Goal: Information Seeking & Learning: Understand process/instructions

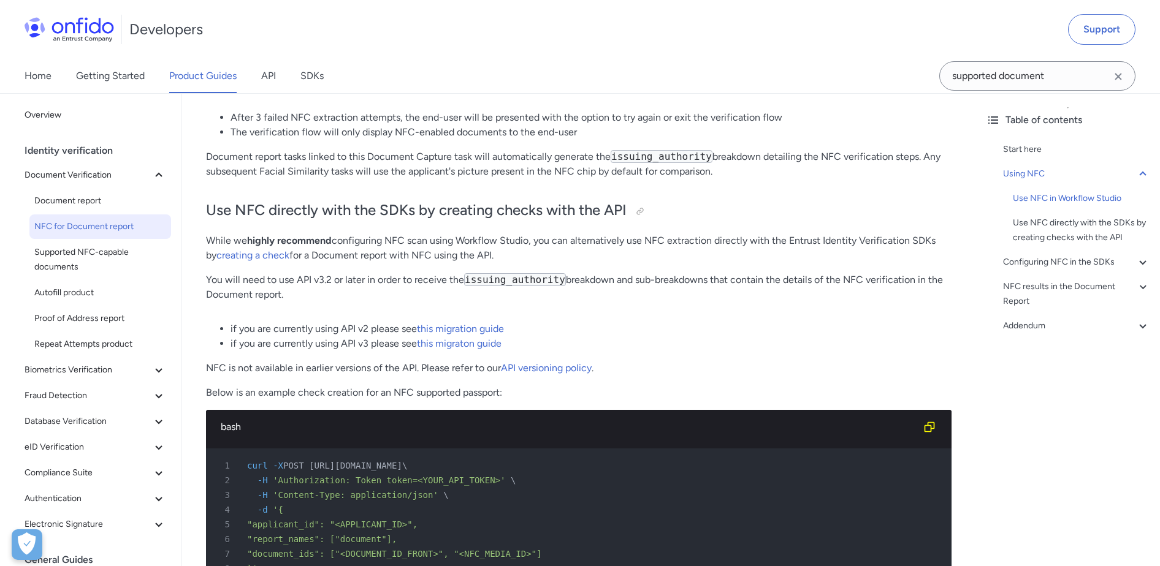
scroll to position [1251, 0]
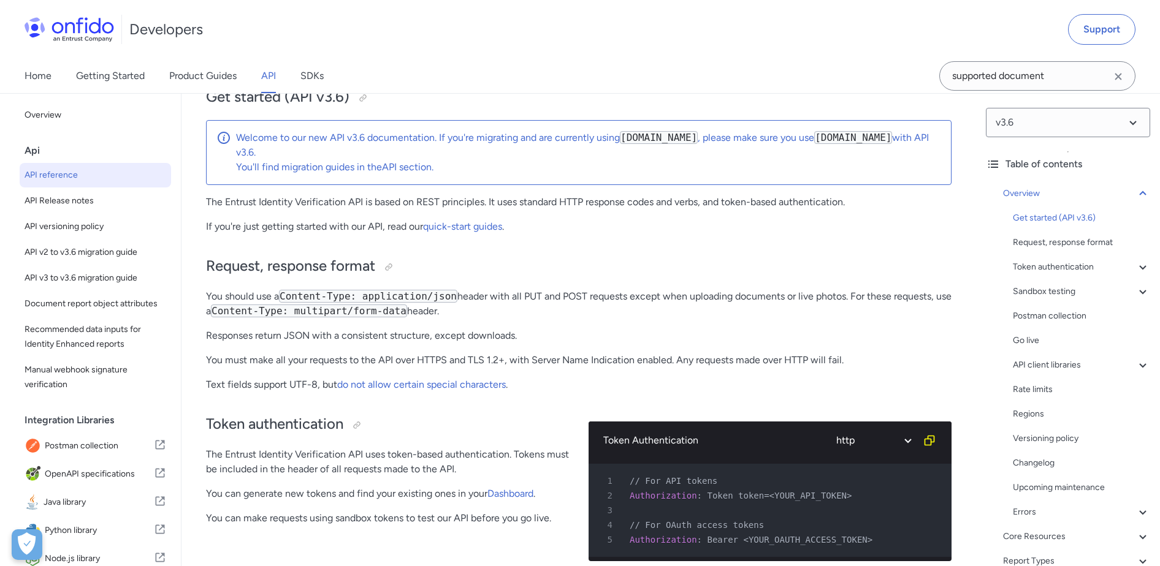
scroll to position [131, 0]
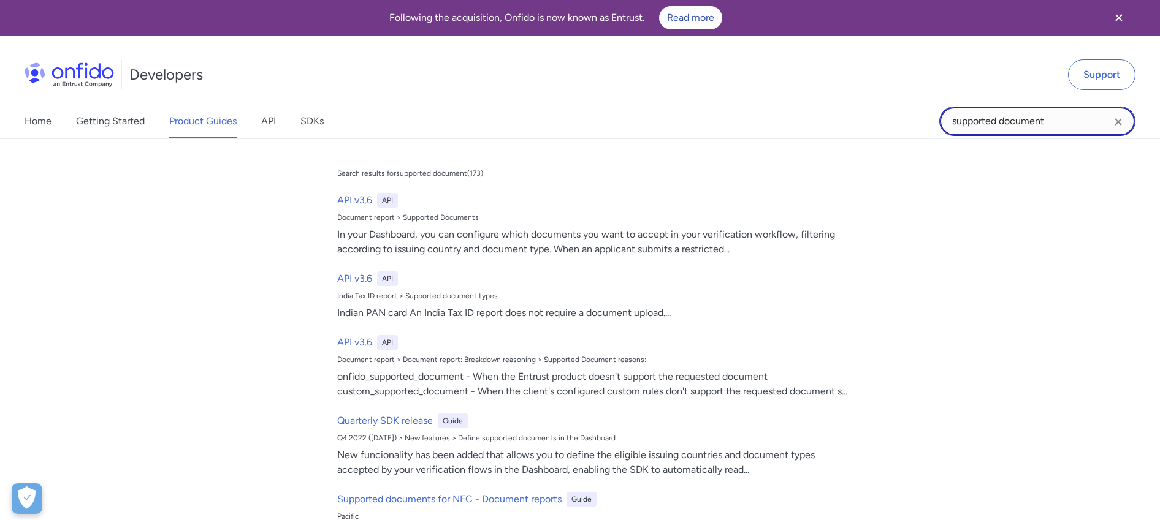
click at [992, 123] on input "supported document" at bounding box center [1037, 121] width 196 height 29
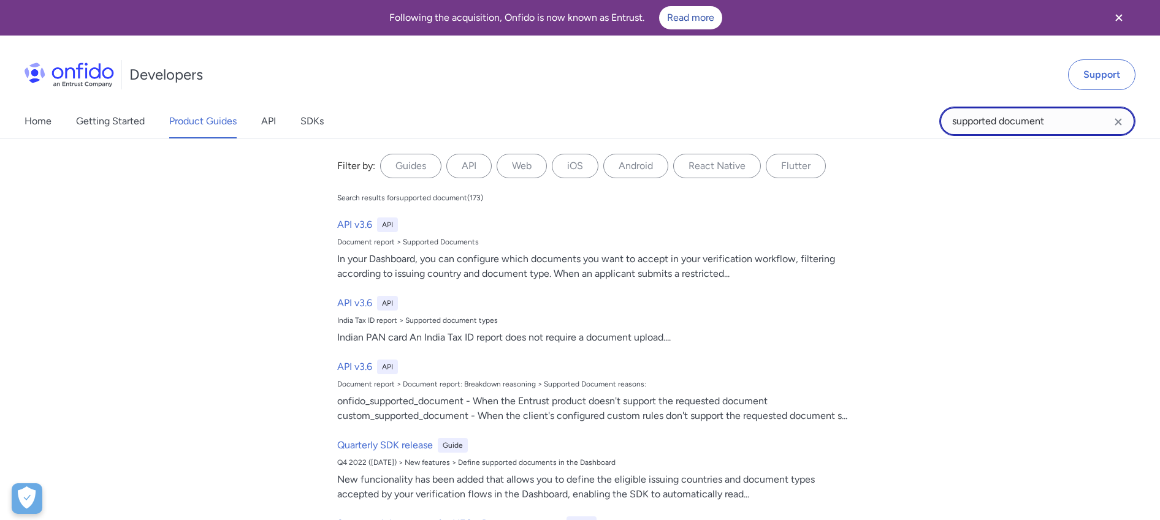
drag, startPoint x: 1052, startPoint y: 120, endPoint x: 939, endPoint y: 114, distance: 112.9
click at [939, 114] on div "supported document" at bounding box center [1037, 121] width 196 height 29
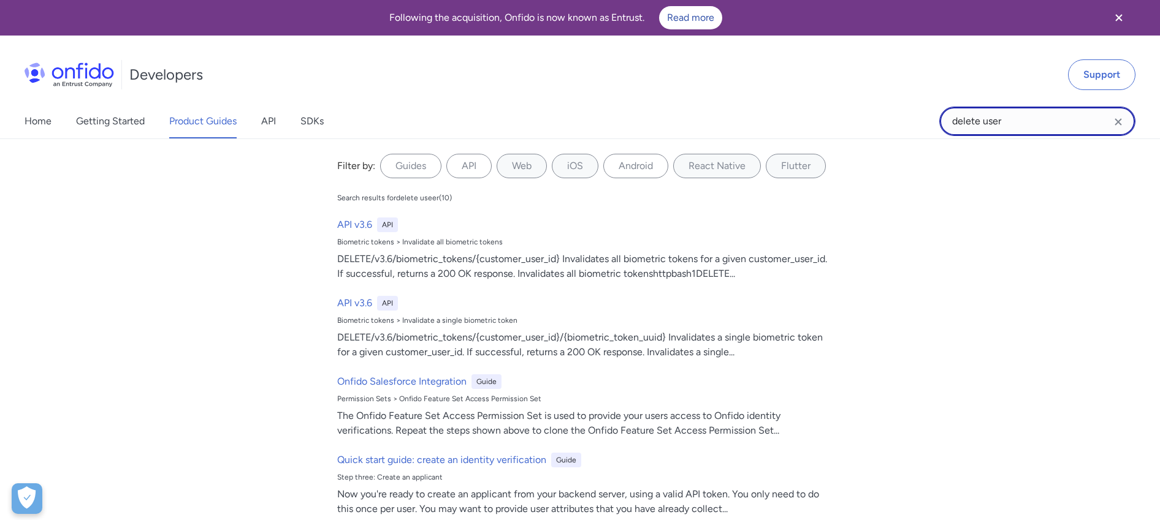
type input "delete user"
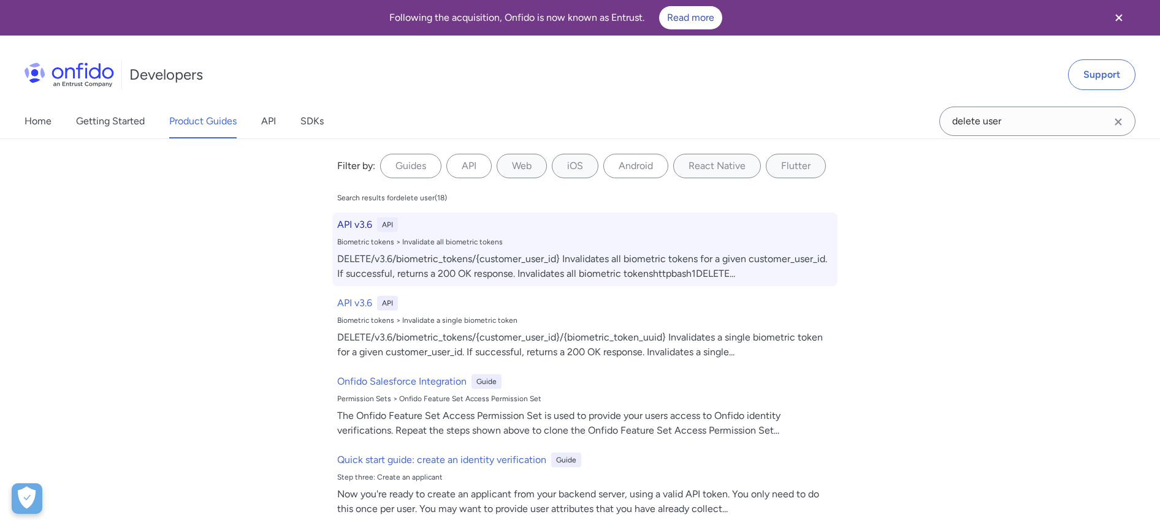
click at [360, 222] on h6 "API v3.6" at bounding box center [354, 225] width 35 height 15
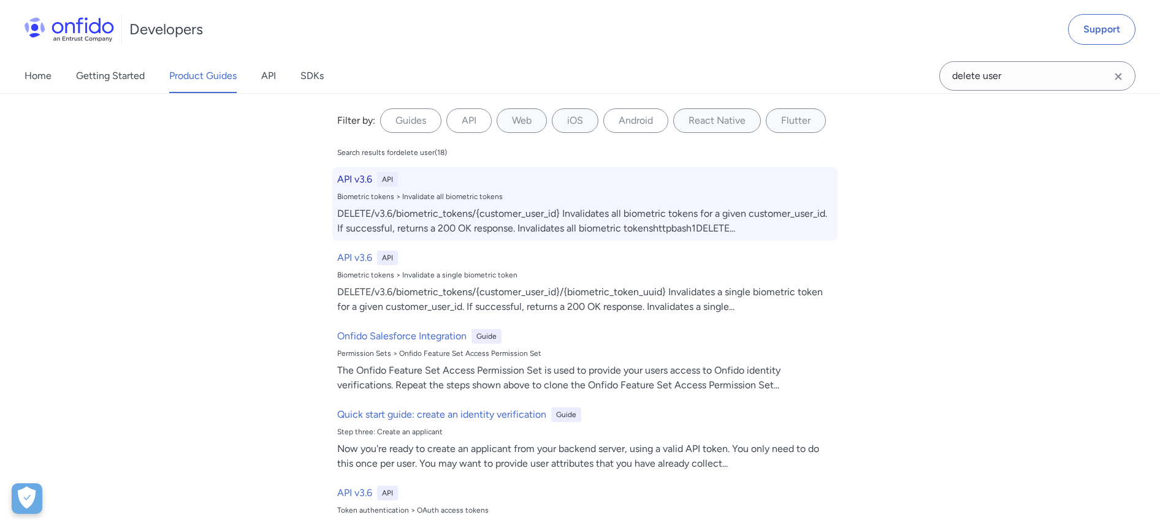
select select "http"
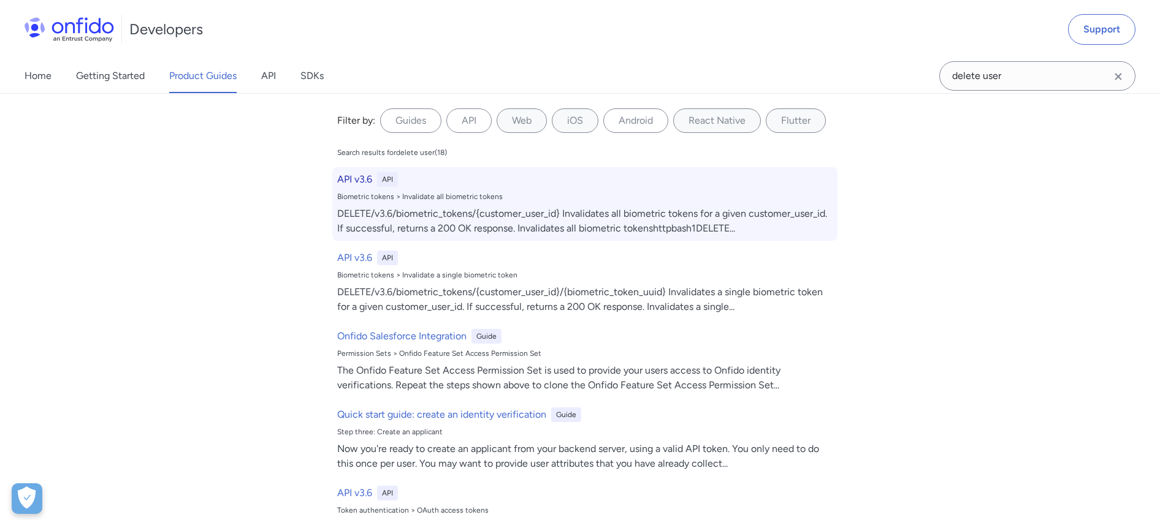
select select "http"
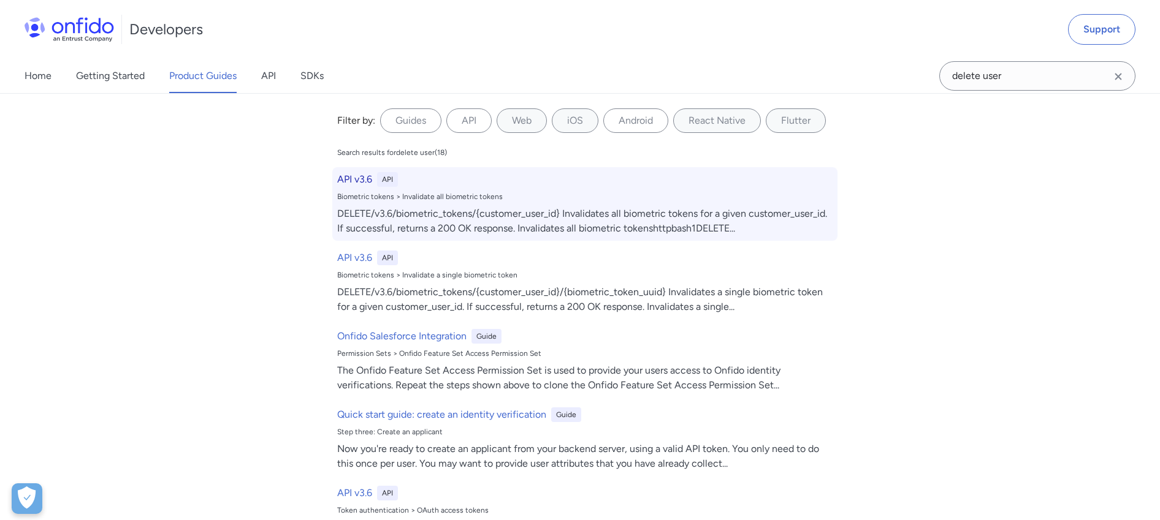
select select "http"
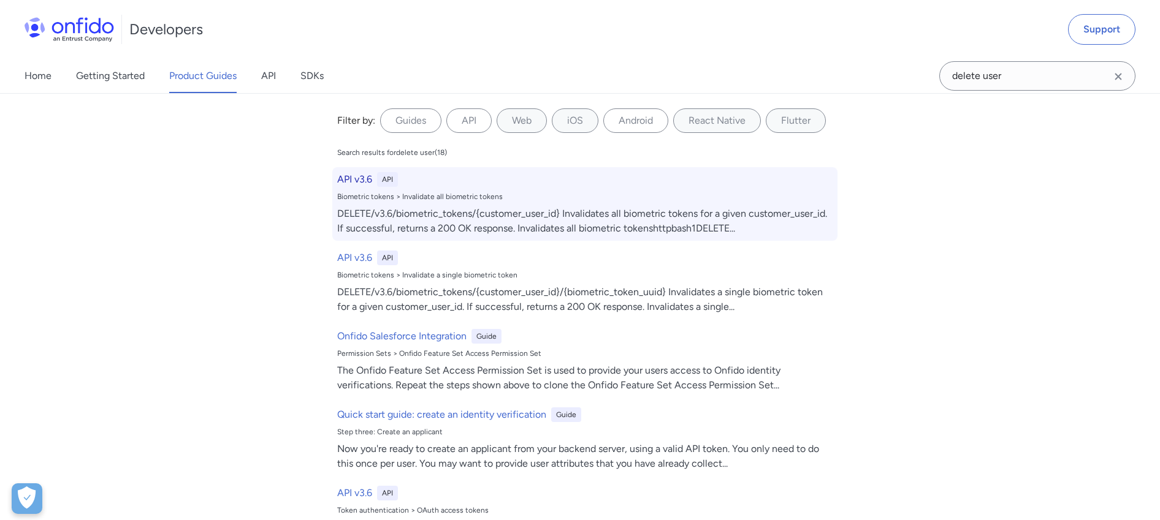
select select "http"
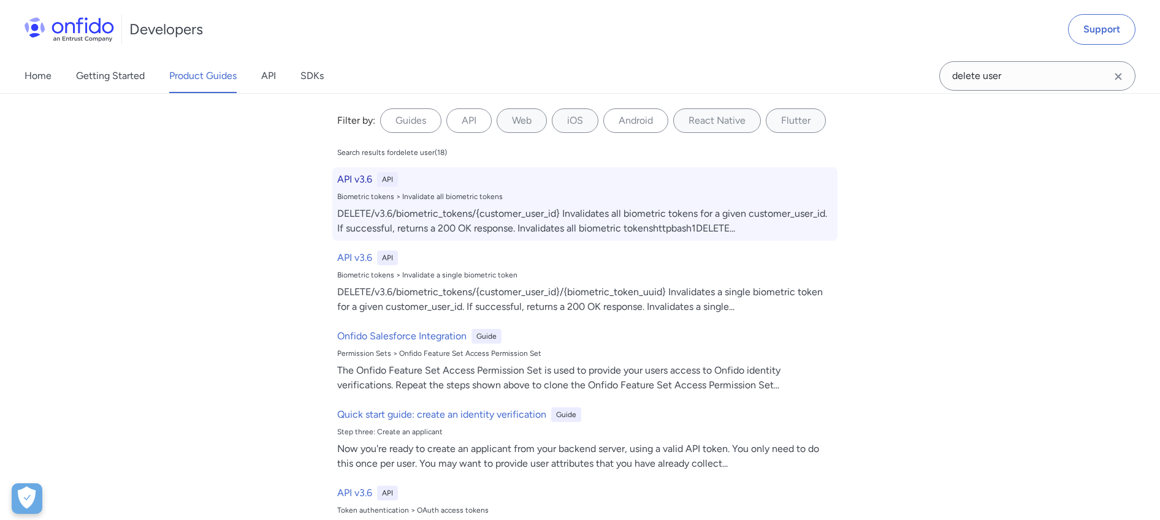
select select "http"
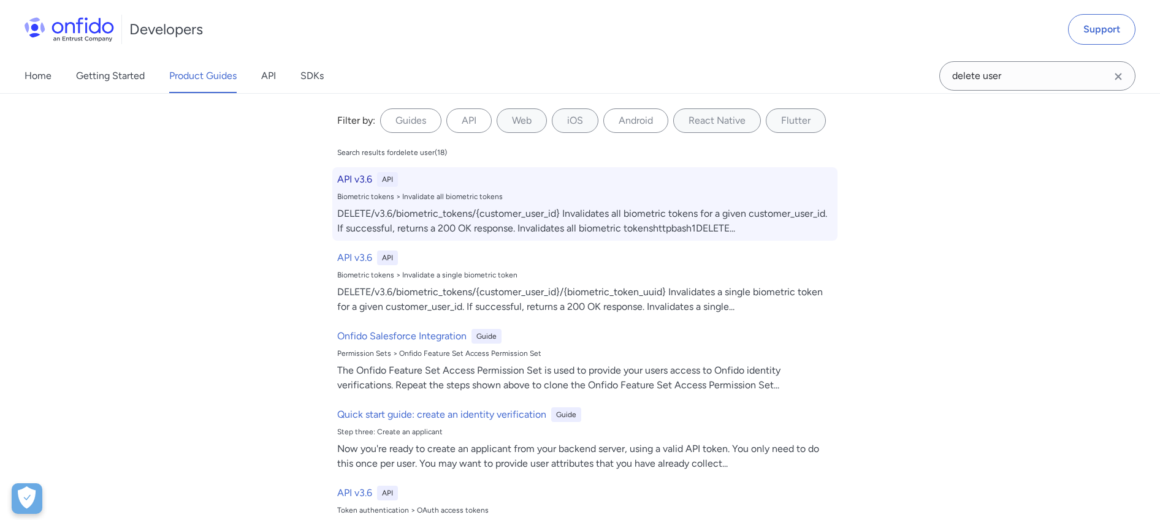
select select "http"
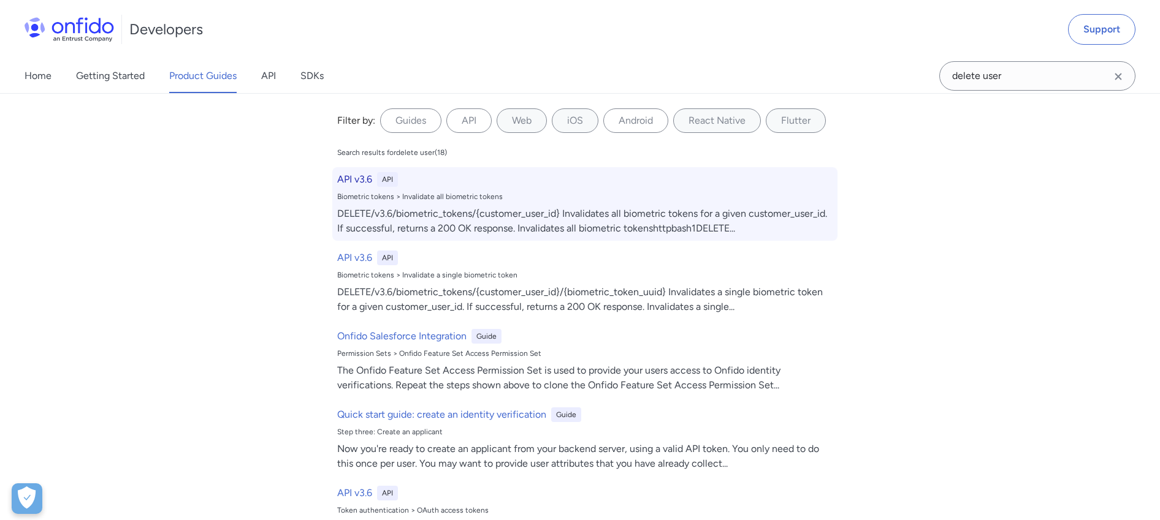
select select "http"
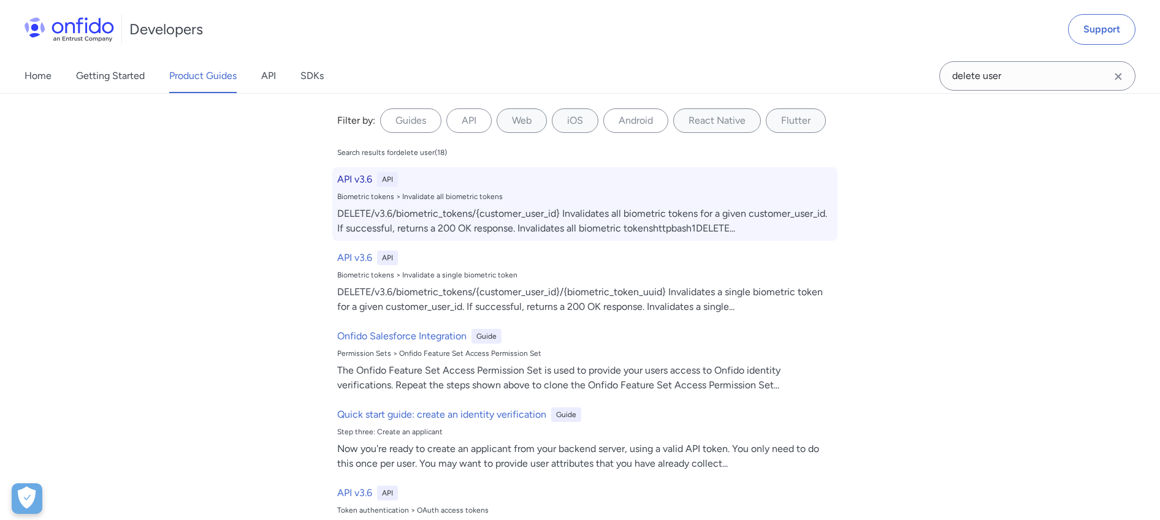
select select "http"
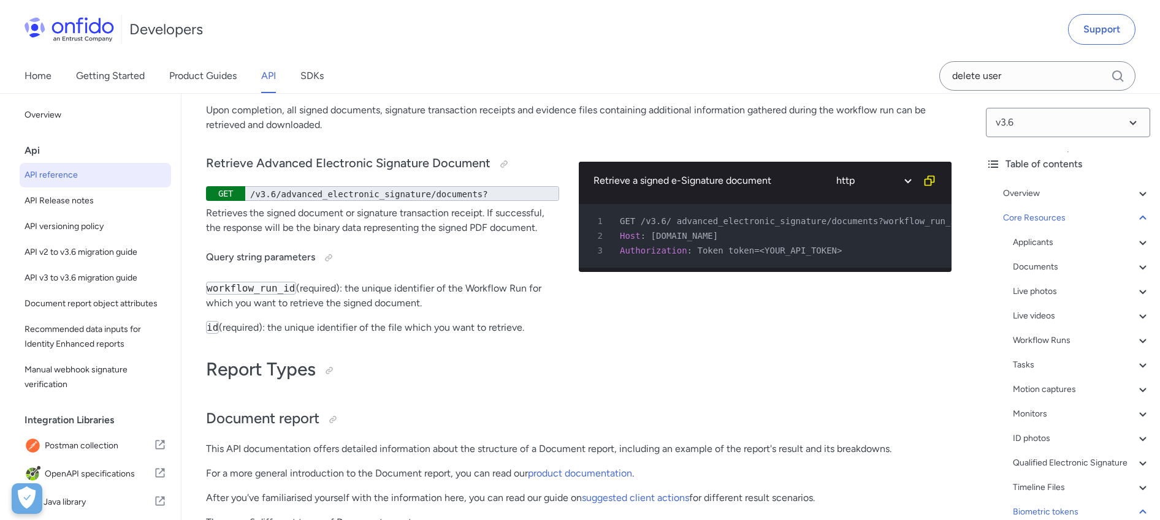
scroll to position [43072, 0]
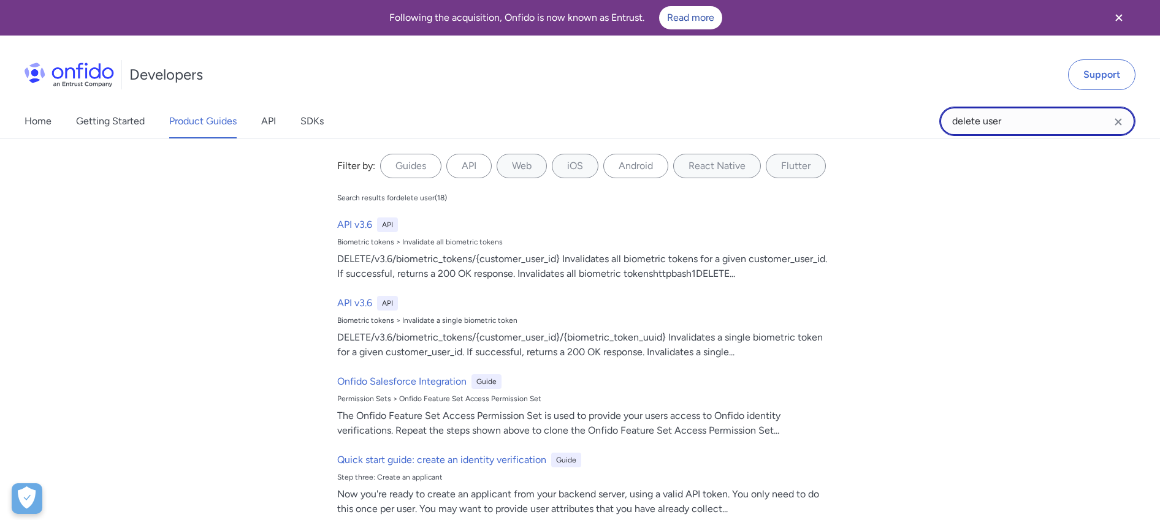
click at [1019, 121] on input "delete user" at bounding box center [1037, 121] width 196 height 29
click at [1014, 122] on input "delete user" at bounding box center [1037, 121] width 196 height 29
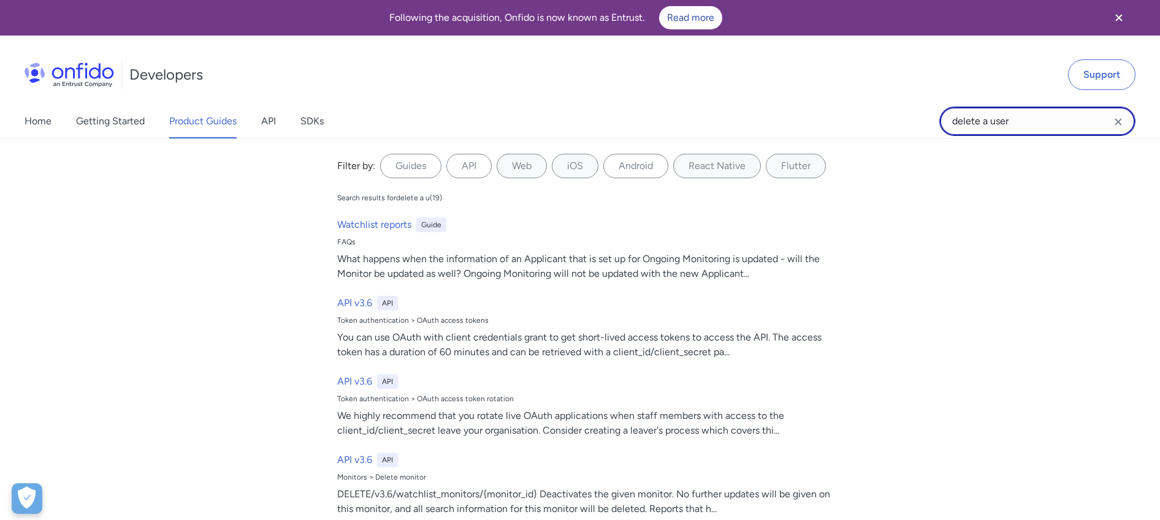
type input "delete a user"
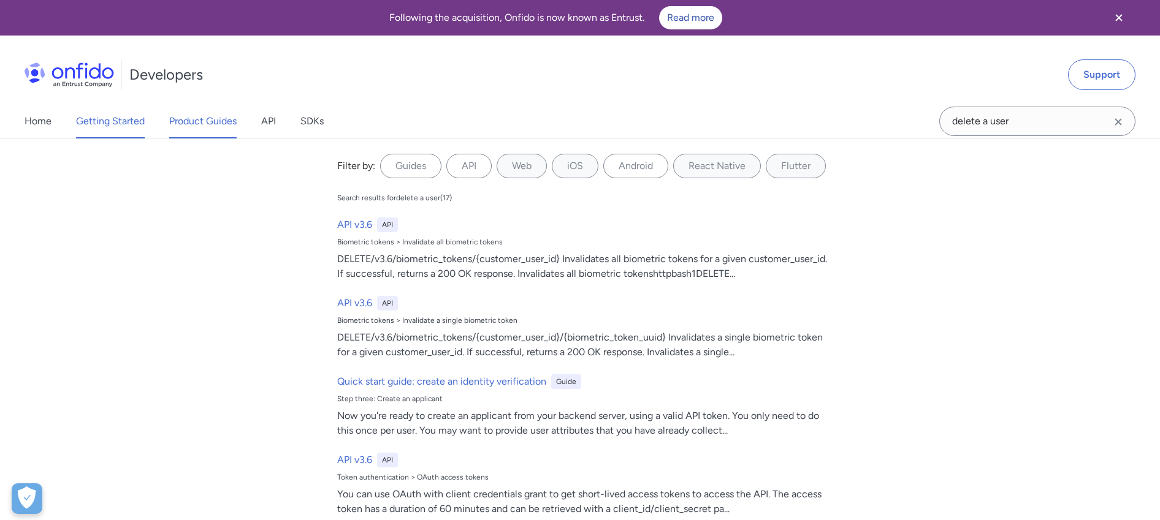
click at [126, 122] on link "Getting Started" at bounding box center [110, 121] width 69 height 34
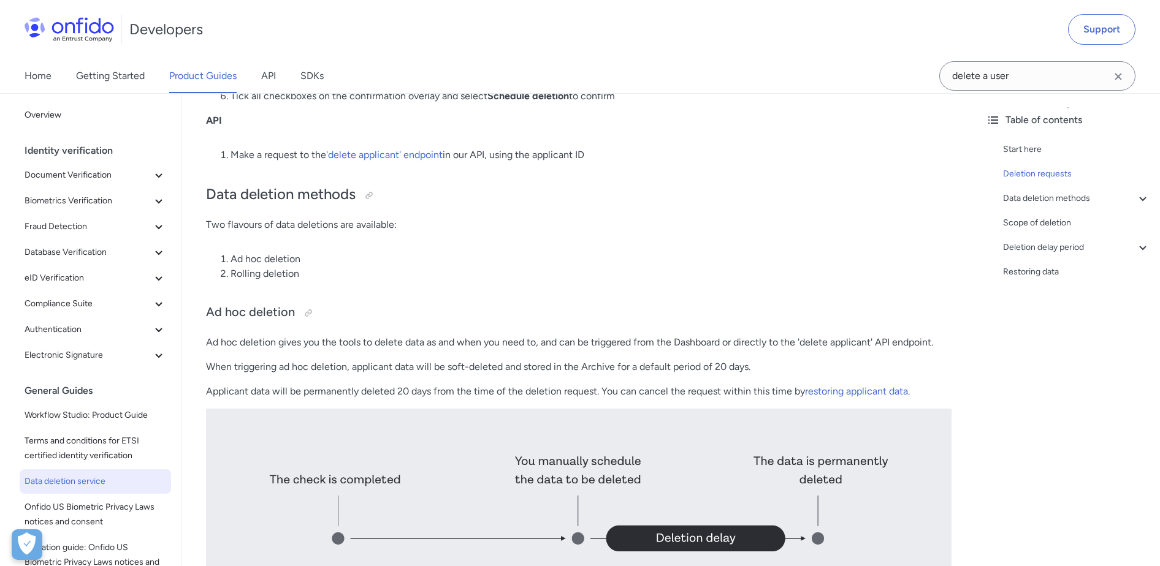
scroll to position [841, 0]
